Goal: Task Accomplishment & Management: Manage account settings

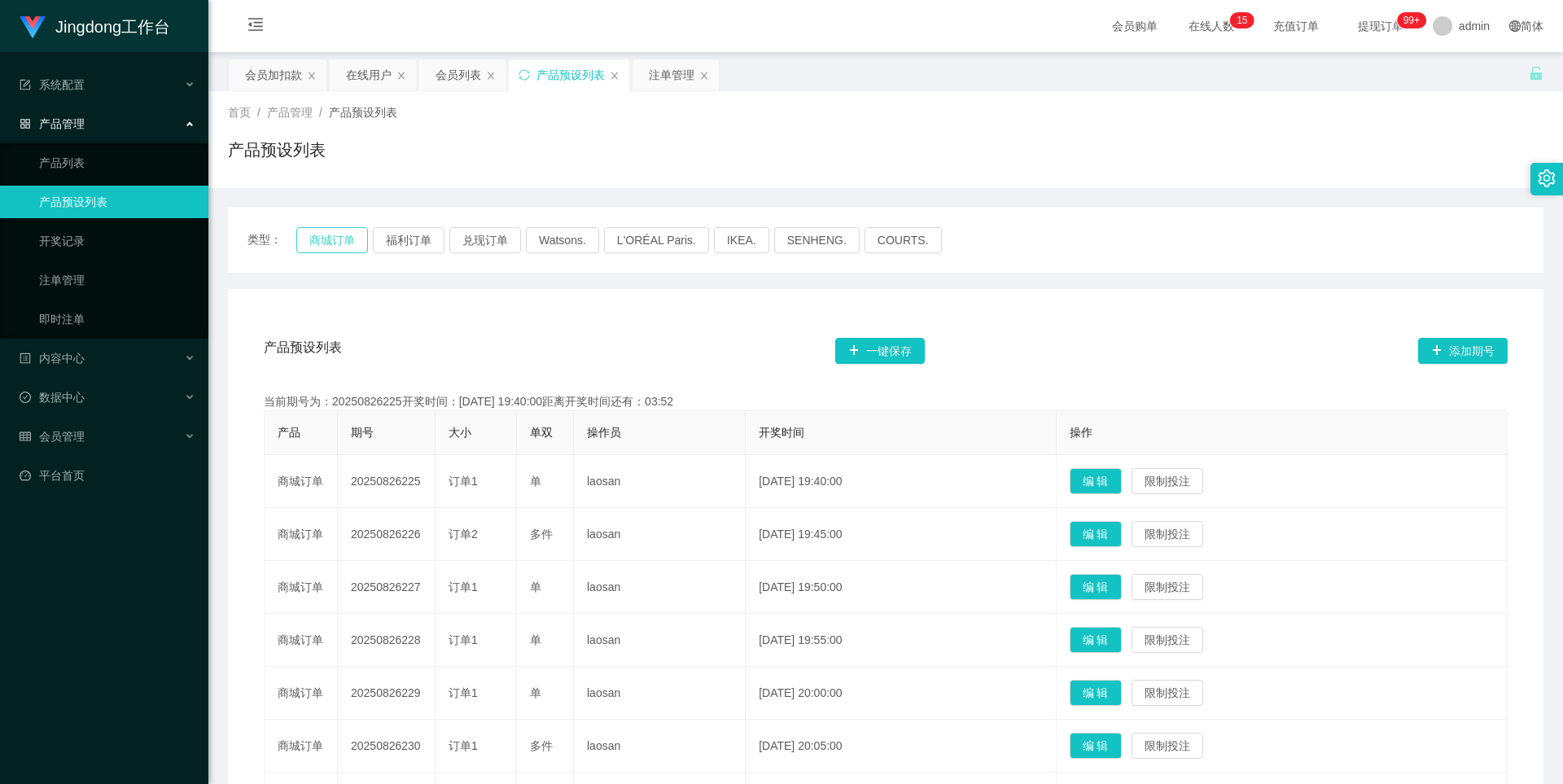
click at [329, 243] on button "商城订单" at bounding box center [332, 240] width 72 height 26
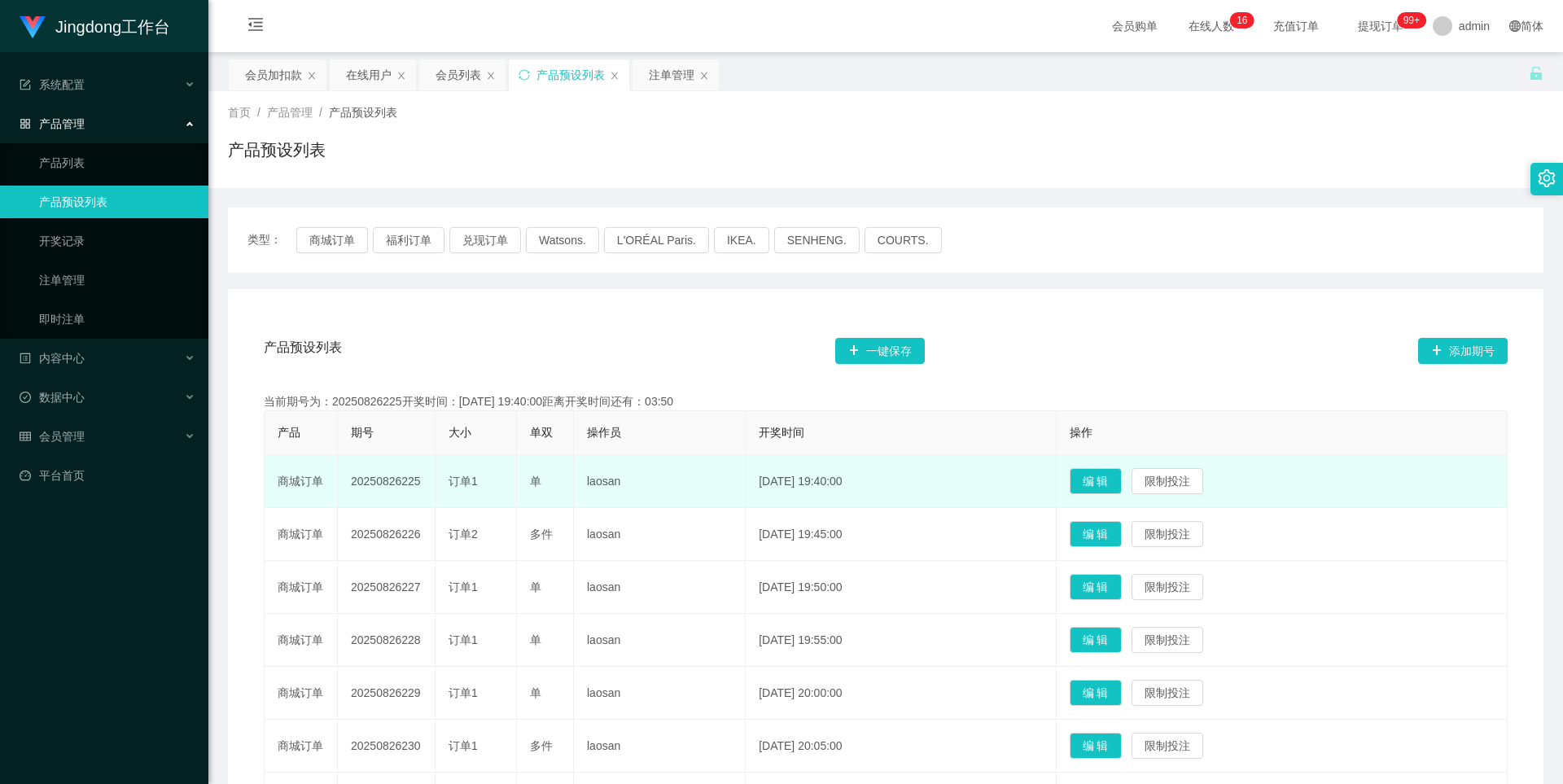
click at [380, 481] on td "20250826225" at bounding box center [386, 481] width 98 height 53
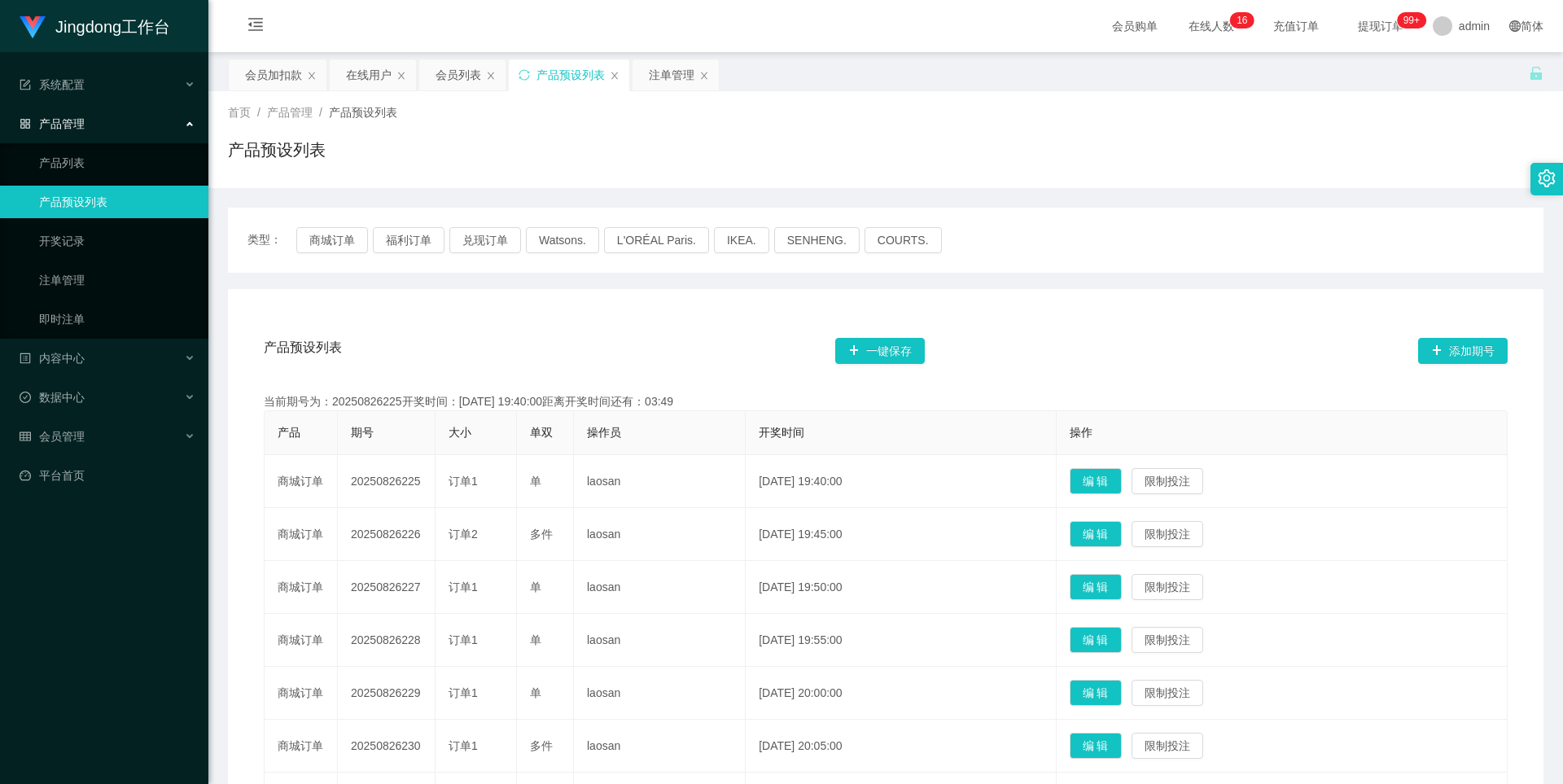
copy td "20250826225"
click at [373, 82] on div "在线用户" at bounding box center [368, 75] width 46 height 31
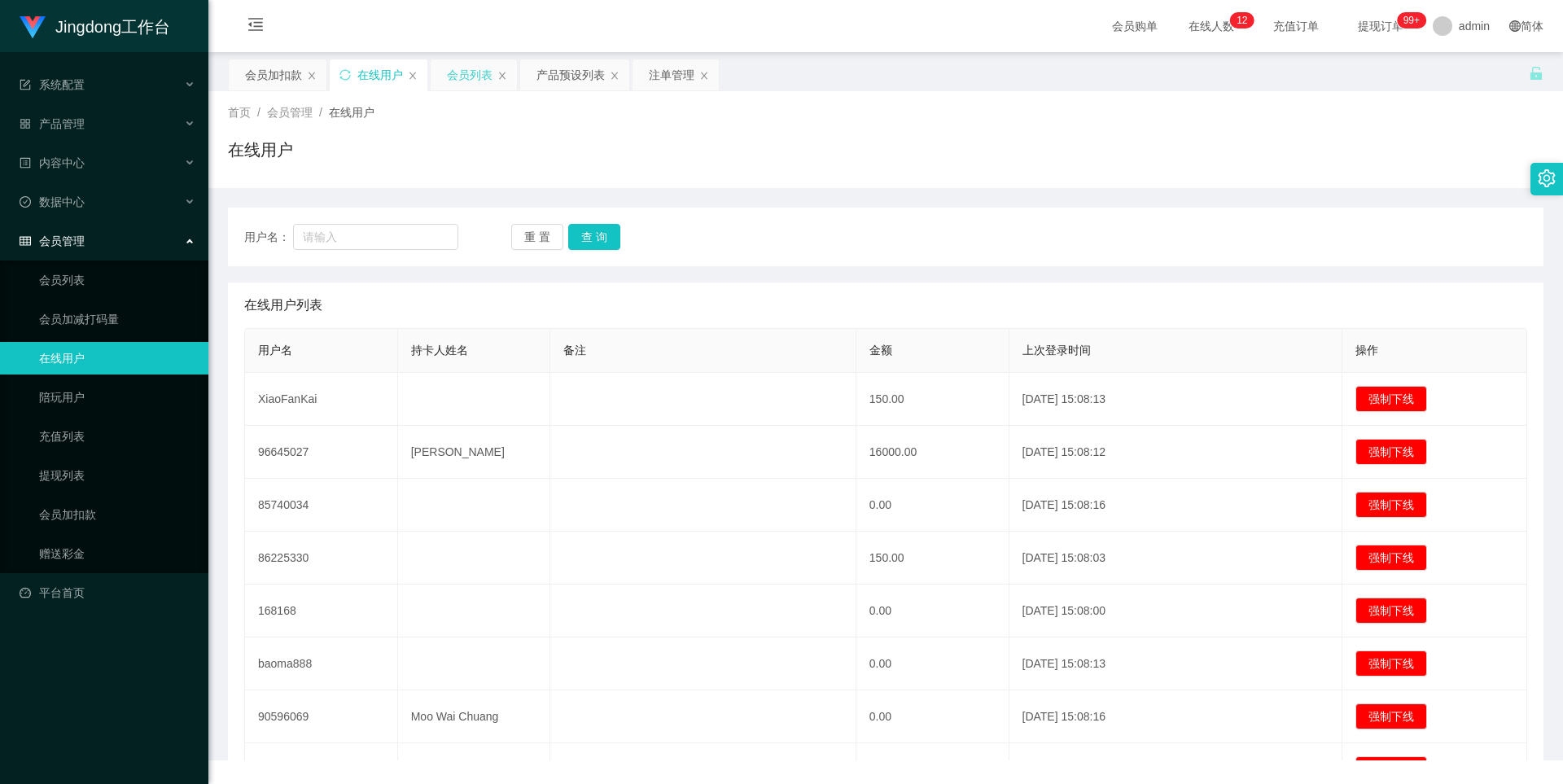
click at [450, 77] on div "会员列表" at bounding box center [469, 75] width 46 height 31
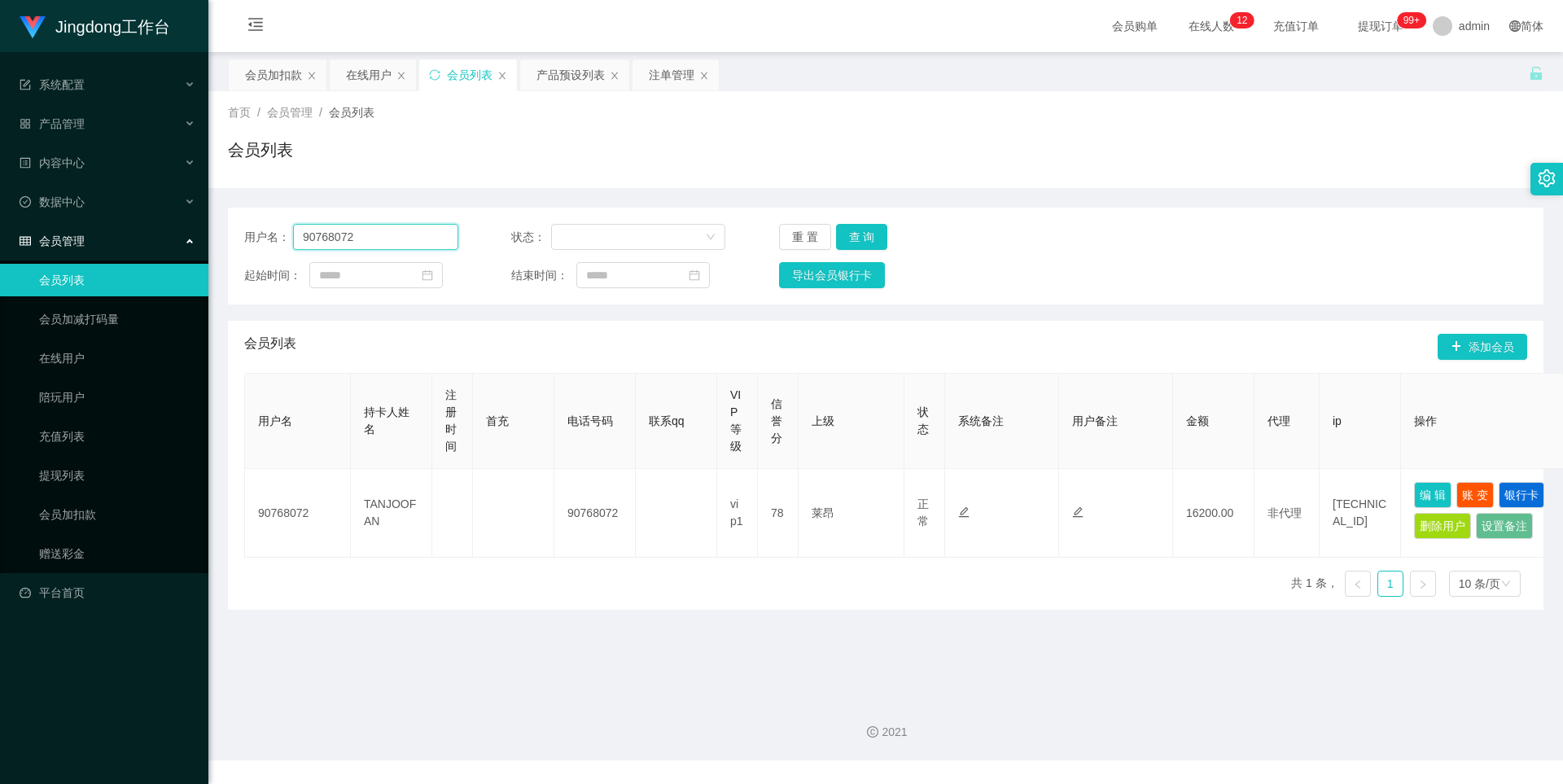
click at [397, 237] on input "90768072" at bounding box center [375, 237] width 165 height 26
drag, startPoint x: 282, startPoint y: 76, endPoint x: 291, endPoint y: 80, distance: 9.8
click at [282, 75] on div "会员加扣款" at bounding box center [273, 75] width 57 height 31
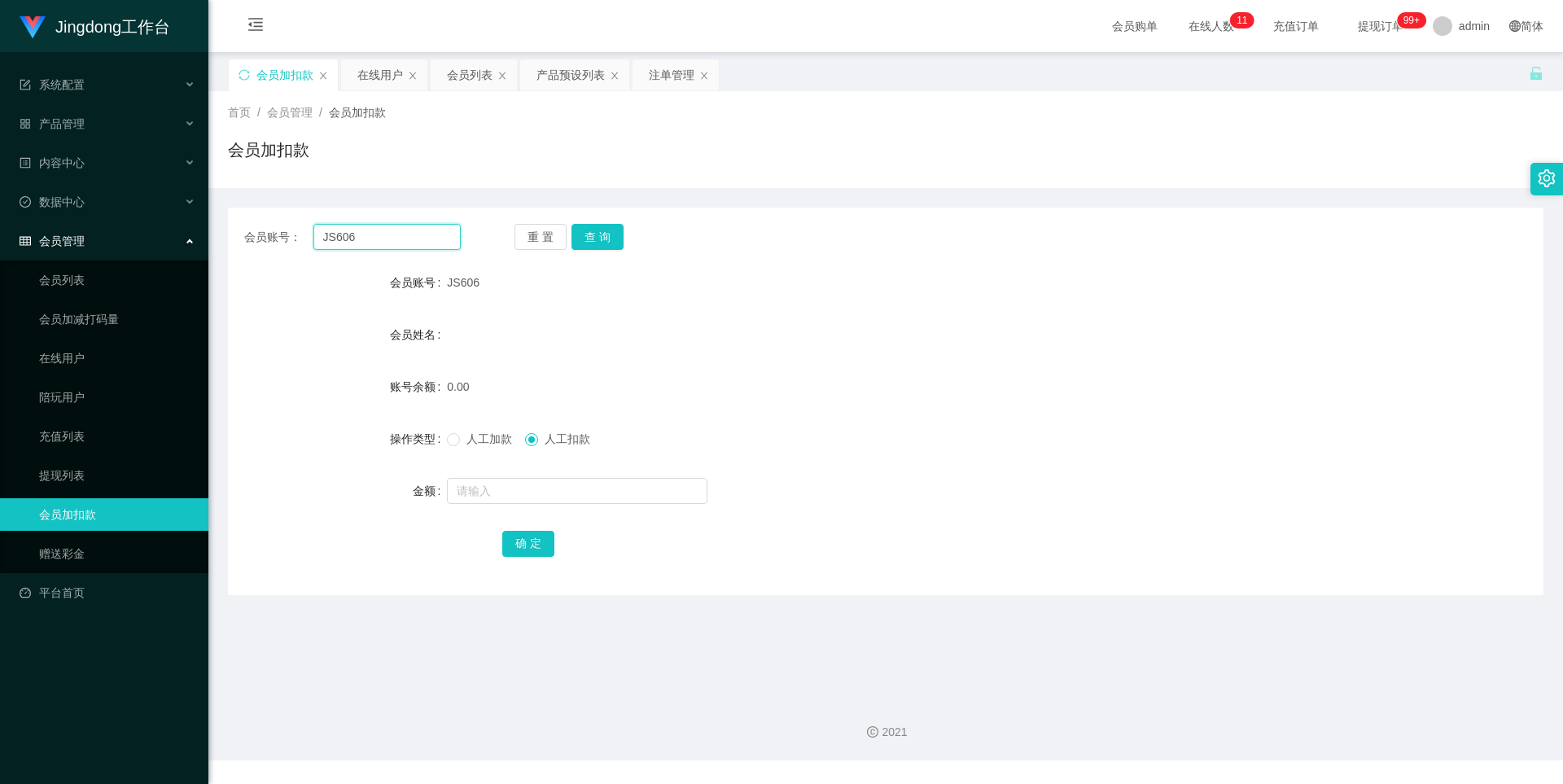
drag, startPoint x: 381, startPoint y: 233, endPoint x: 468, endPoint y: 253, distance: 89.3
click at [381, 233] on input "JS606" at bounding box center [387, 237] width 147 height 26
paste input "LIJUNWU"
type input "LIJUNWU"
click at [586, 229] on button "查 询" at bounding box center [597, 237] width 52 height 26
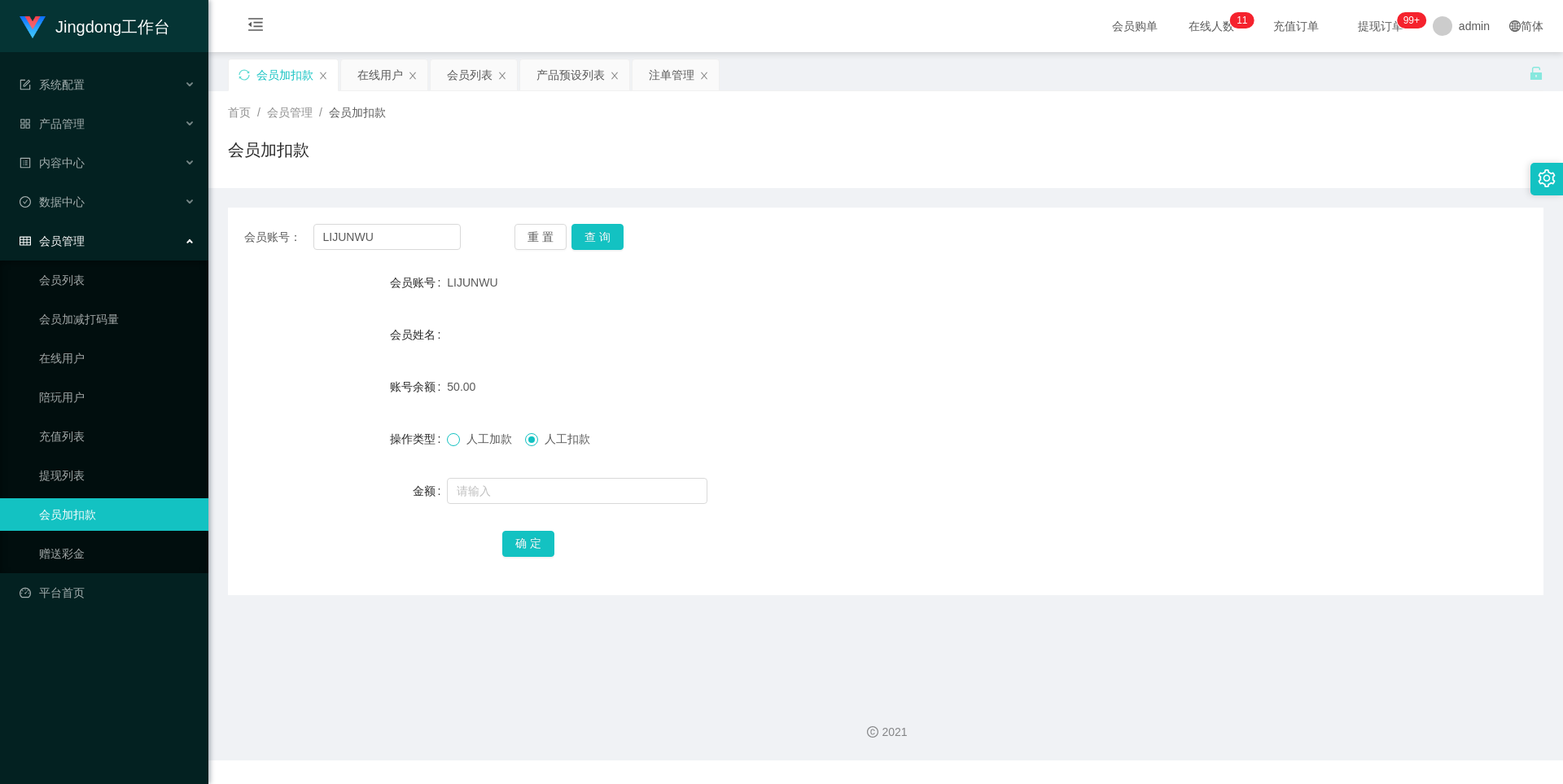
click at [457, 442] on span at bounding box center [453, 439] width 13 height 13
click at [481, 489] on input "text" at bounding box center [577, 491] width 260 height 26
type input "250"
drag, startPoint x: 512, startPoint y: 542, endPoint x: 571, endPoint y: 528, distance: 60.6
click at [512, 542] on button "确 定" at bounding box center [528, 544] width 52 height 26
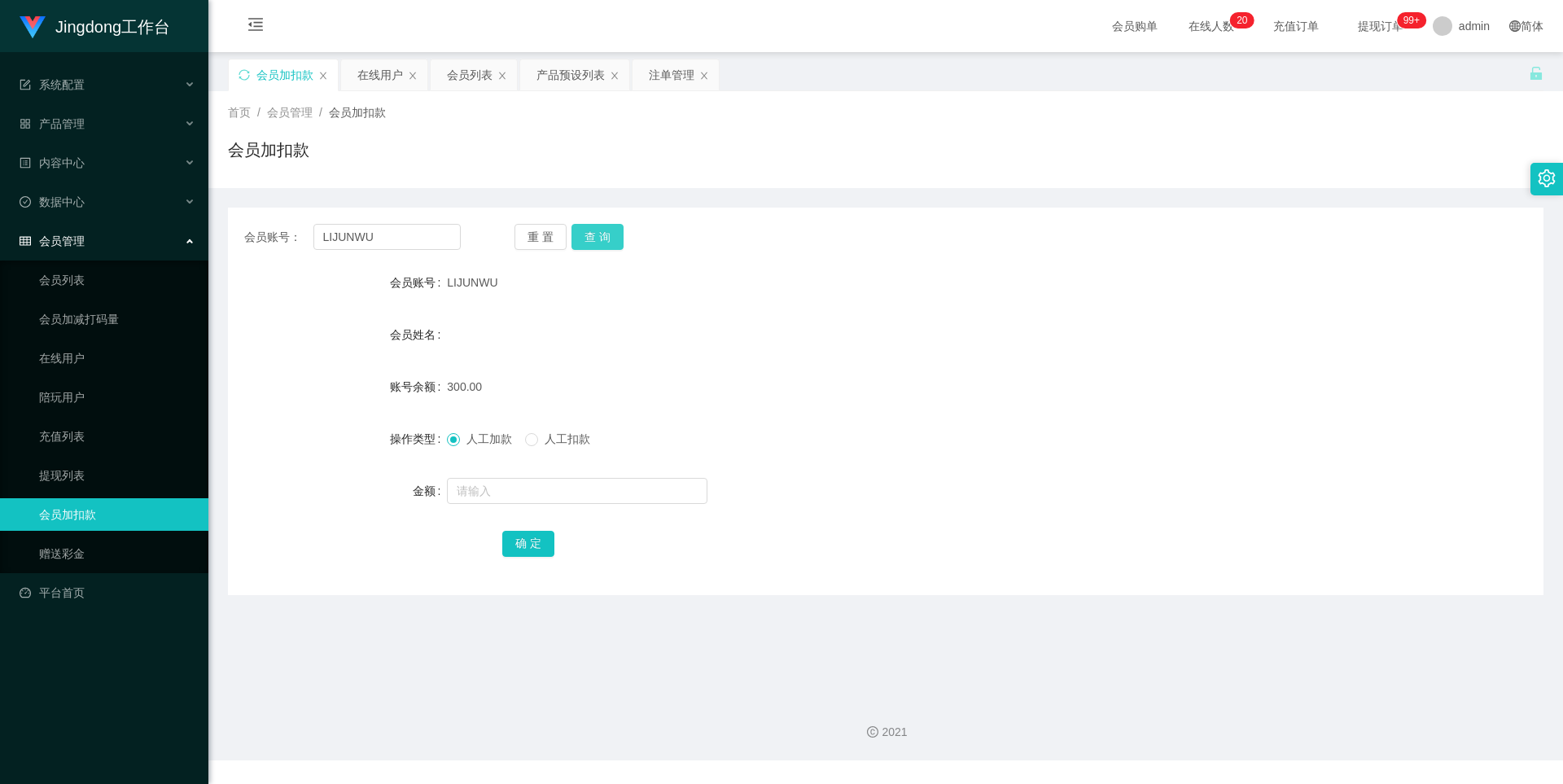
click at [593, 241] on button "查 询" at bounding box center [597, 237] width 52 height 26
click at [548, 442] on span "人工扣款" at bounding box center [567, 438] width 59 height 13
click at [512, 494] on input "text" at bounding box center [577, 491] width 260 height 26
type input "390"
drag, startPoint x: 489, startPoint y: 541, endPoint x: 505, endPoint y: 541, distance: 16.0
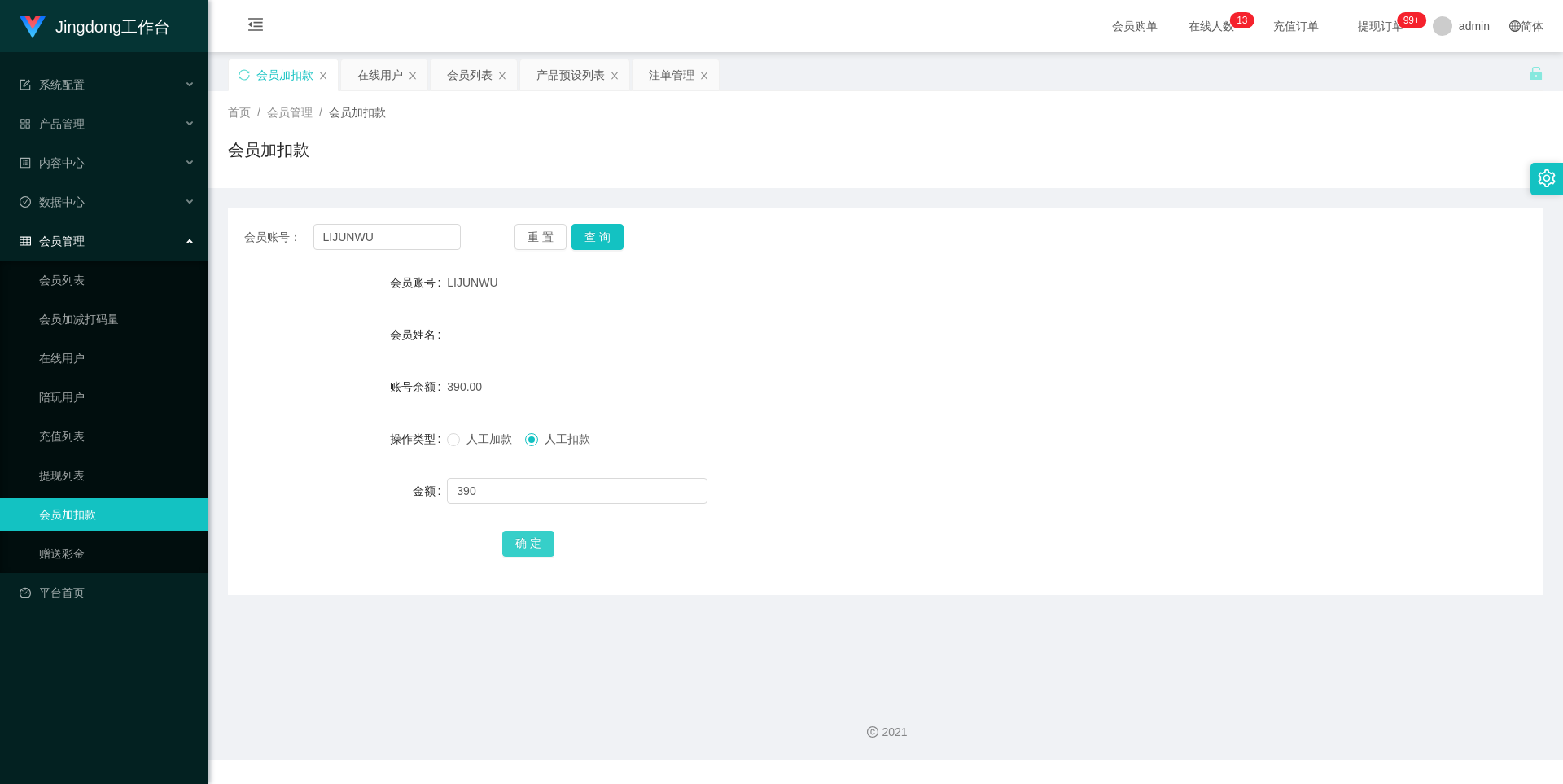
click at [489, 541] on div "确 定" at bounding box center [886, 543] width 1316 height 33
click at [508, 541] on button "确 定" at bounding box center [528, 544] width 52 height 26
click at [912, 324] on div "会员姓名" at bounding box center [886, 335] width 1316 height 33
